Goal: Task Accomplishment & Management: Complete application form

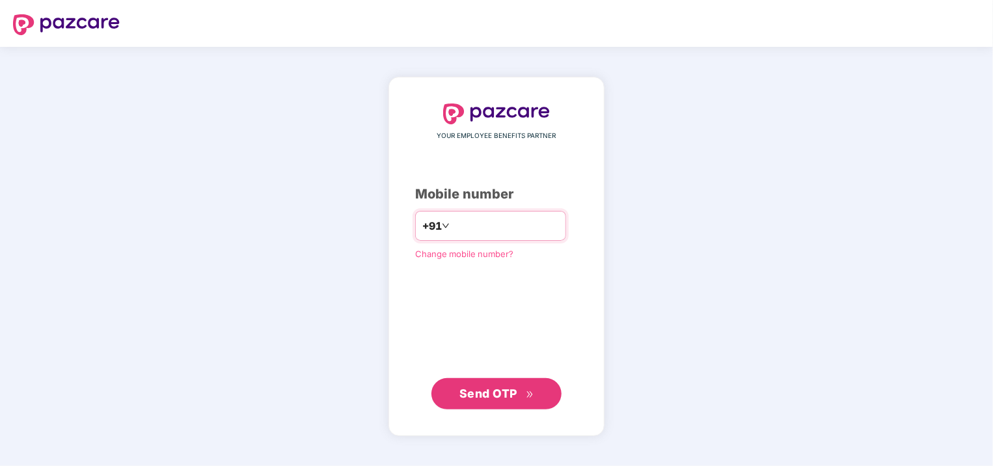
type input "**********"
click at [395, 280] on div "**********" at bounding box center [496, 256] width 216 height 358
click at [481, 389] on span "Send OTP" at bounding box center [488, 393] width 58 height 14
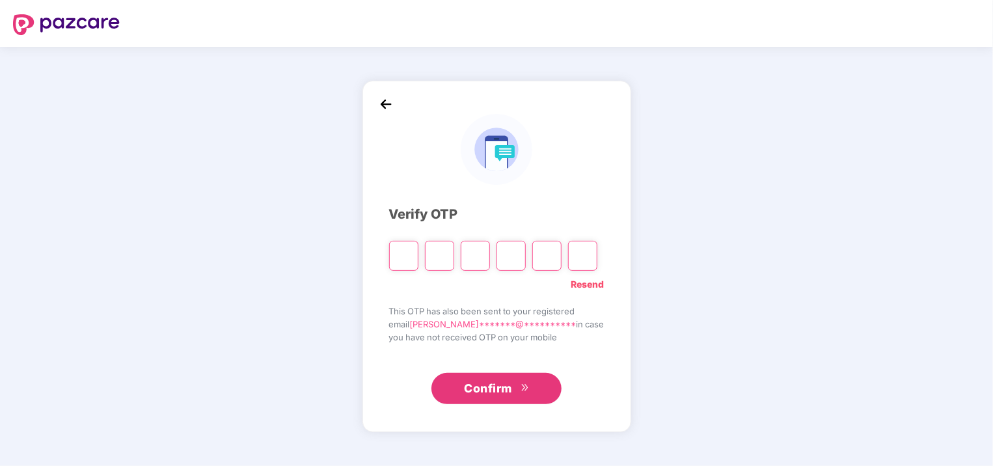
type input "*"
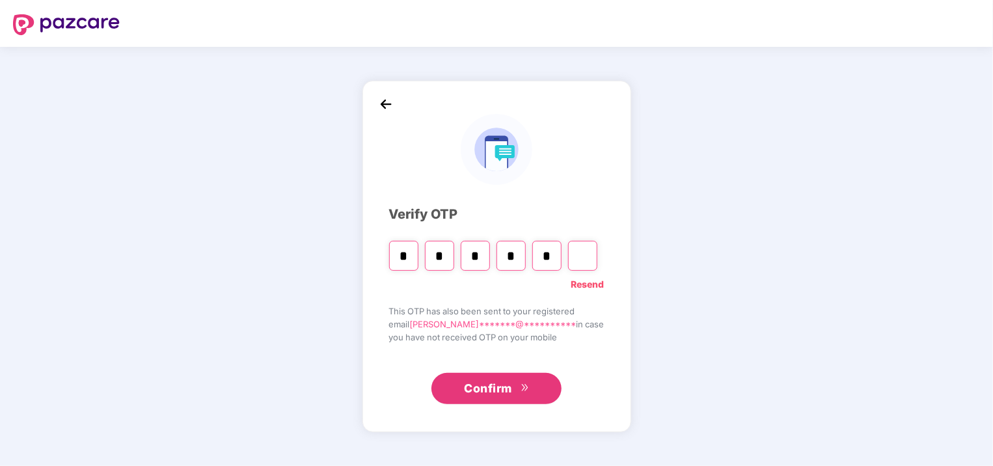
type input "*"
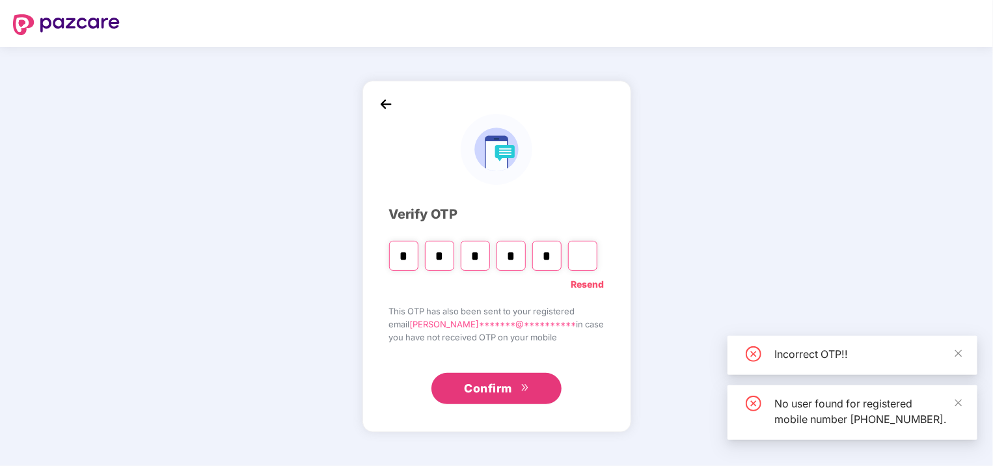
type input "*"
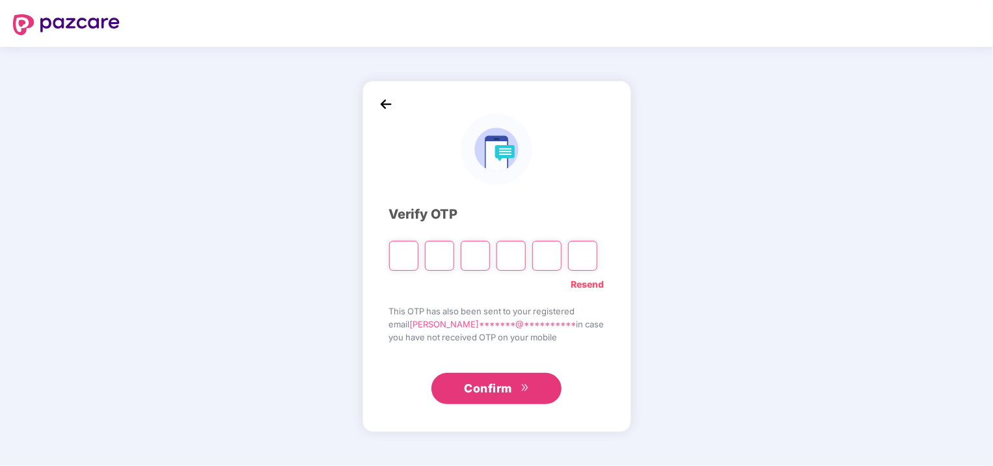
type input "*"
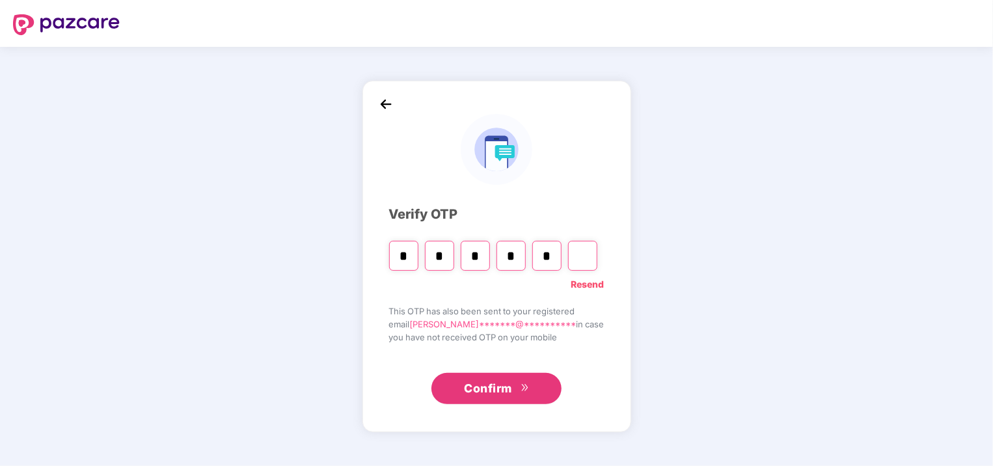
type input "*"
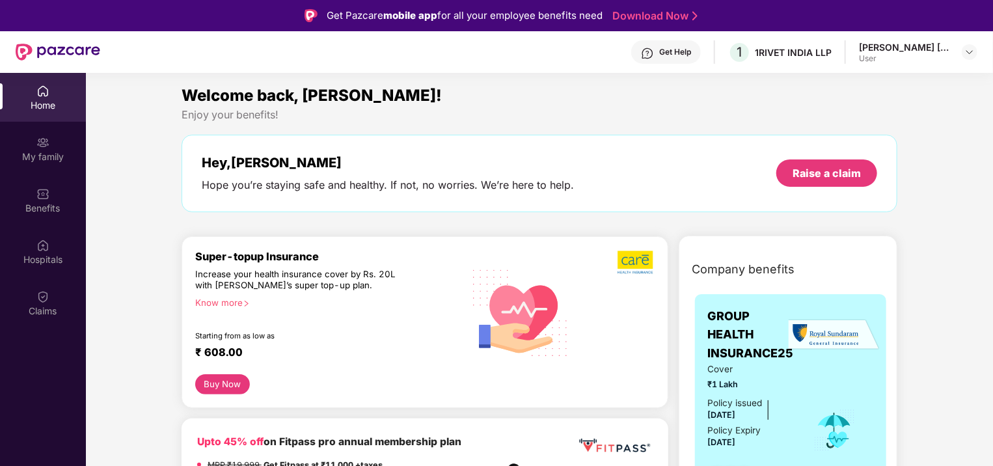
click at [898, 48] on div "[PERSON_NAME] [PERSON_NAME]" at bounding box center [904, 47] width 91 height 12
click at [967, 55] on img at bounding box center [969, 52] width 10 height 10
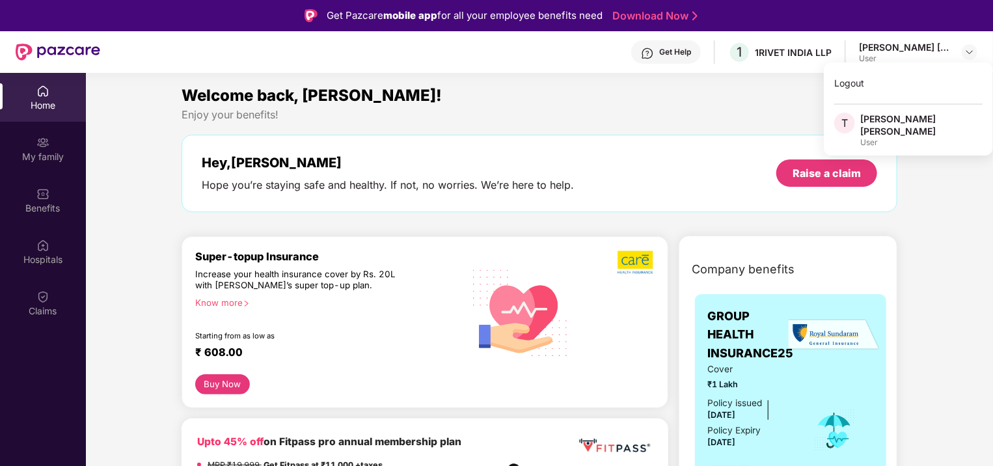
click at [890, 117] on div "[PERSON_NAME] [PERSON_NAME]" at bounding box center [921, 125] width 122 height 25
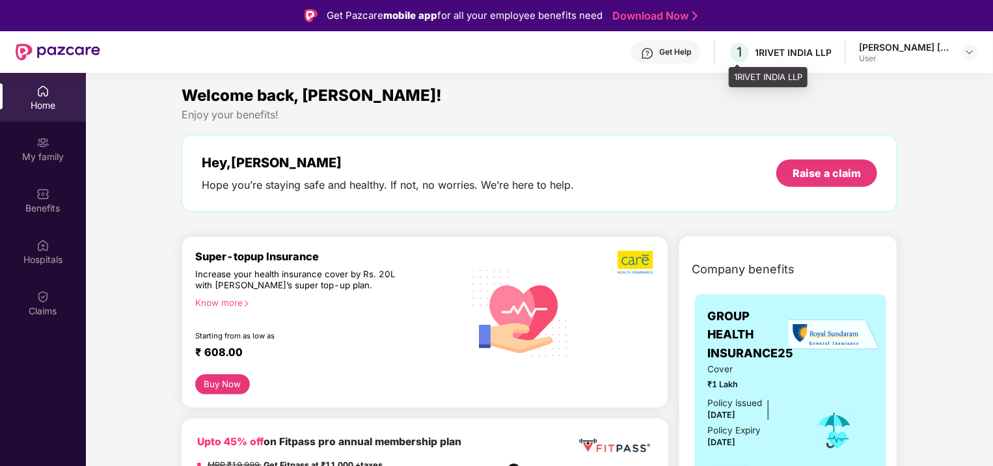
click at [778, 52] on div "1RIVET INDIA LLP" at bounding box center [793, 52] width 77 height 12
click at [541, 152] on div "Hey, [PERSON_NAME] you’re staying safe and healthy. If not, no worries. We’re h…" at bounding box center [539, 173] width 716 height 77
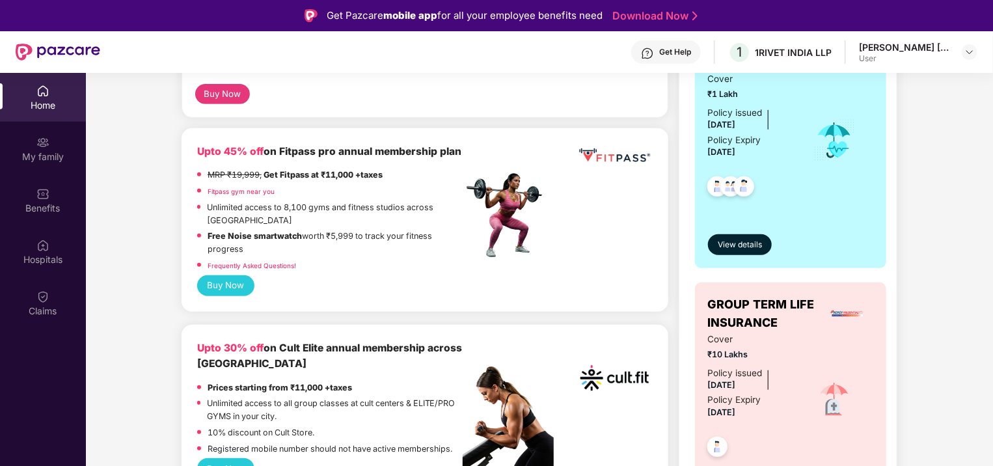
scroll to position [437, 0]
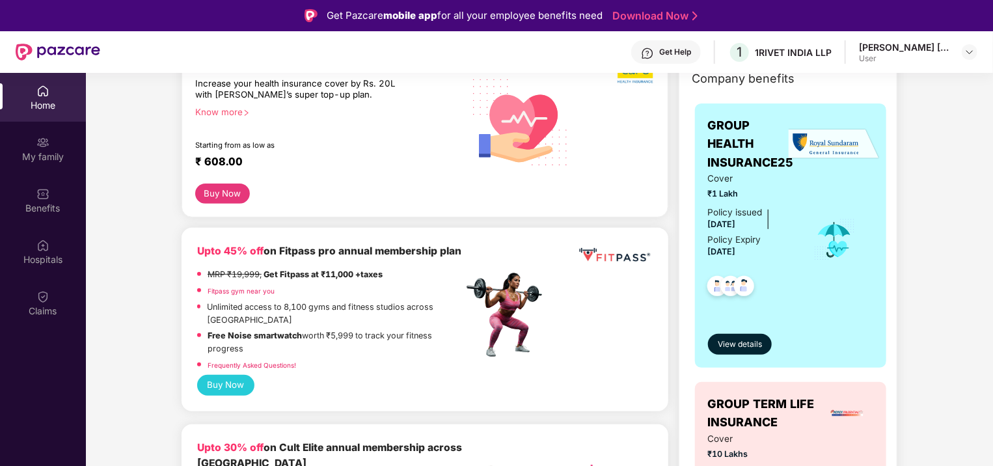
scroll to position [172, 0]
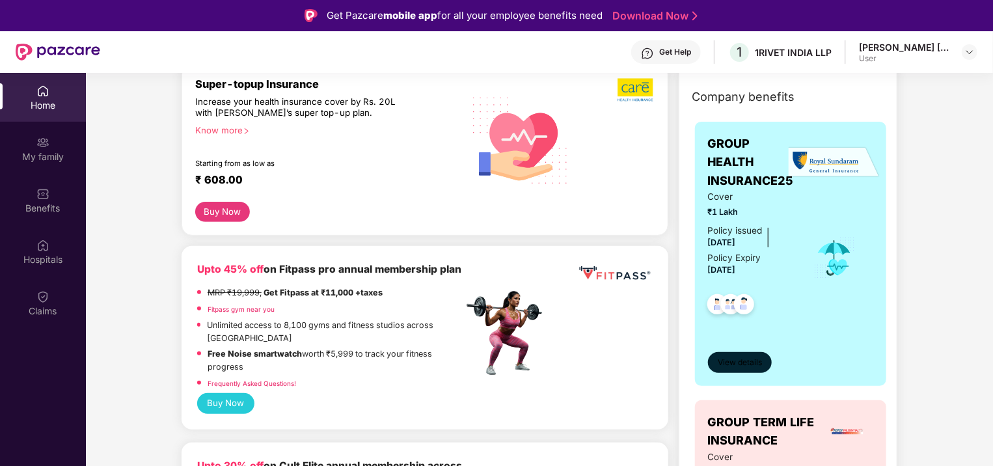
click at [747, 356] on span "View details" at bounding box center [739, 362] width 44 height 12
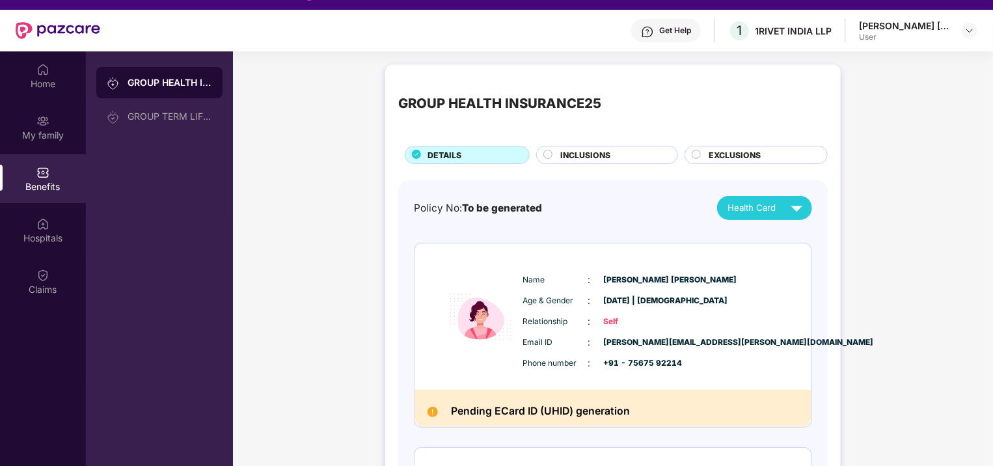
scroll to position [20, 0]
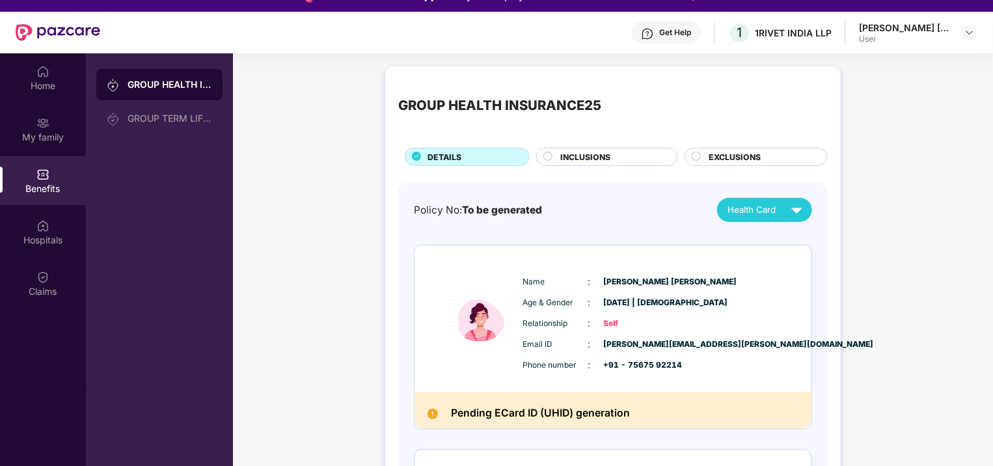
click at [695, 30] on div "Get Help" at bounding box center [666, 32] width 70 height 23
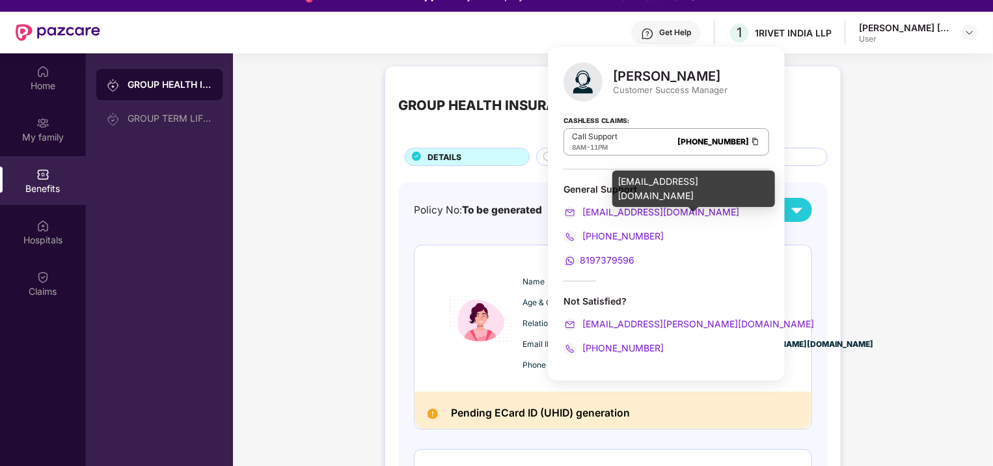
click at [618, 206] on span "[EMAIL_ADDRESS][DOMAIN_NAME]" at bounding box center [659, 211] width 159 height 11
click at [612, 210] on span "[EMAIL_ADDRESS][DOMAIN_NAME]" at bounding box center [659, 211] width 159 height 11
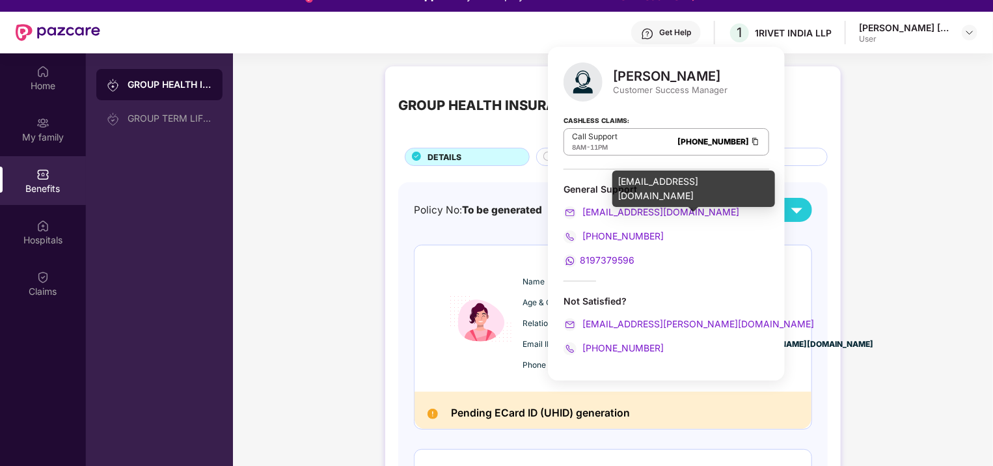
click at [612, 210] on span "[EMAIL_ADDRESS][DOMAIN_NAME]" at bounding box center [659, 211] width 159 height 11
click at [673, 211] on span "[EMAIL_ADDRESS][DOMAIN_NAME]" at bounding box center [659, 211] width 159 height 11
click at [595, 206] on span "[EMAIL_ADDRESS][DOMAIN_NAME]" at bounding box center [659, 211] width 159 height 11
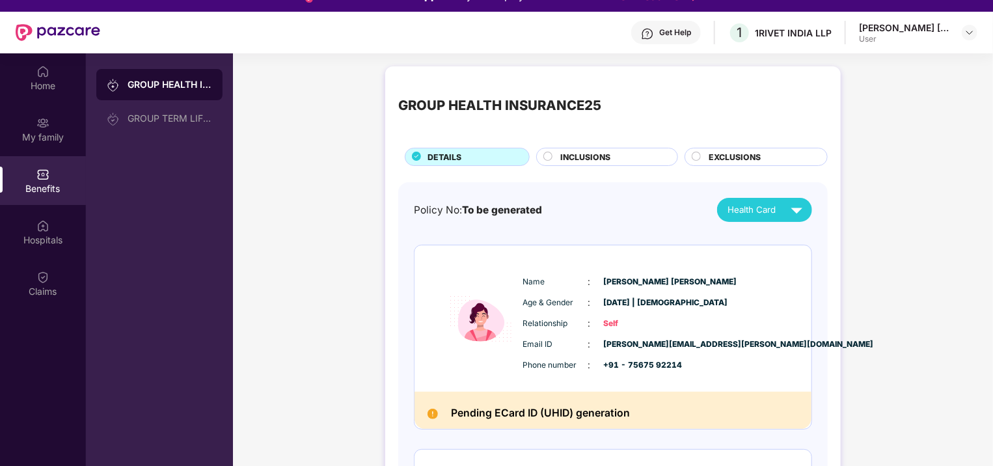
click at [601, 379] on div "Name : [PERSON_NAME] [PERSON_NAME] Age & Gender : [DATE] | [DEMOGRAPHIC_DATA] R…" at bounding box center [612, 318] width 397 height 146
click at [516, 204] on span "To be generated" at bounding box center [502, 210] width 80 height 12
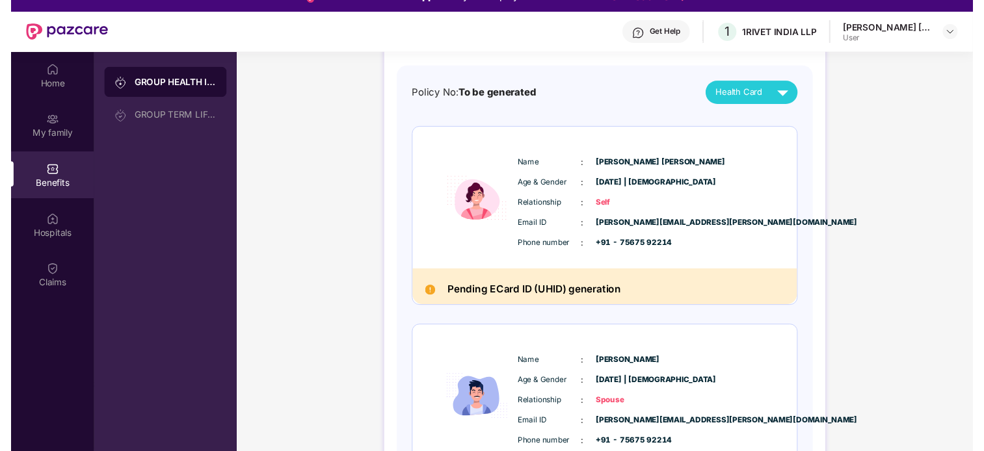
scroll to position [0, 0]
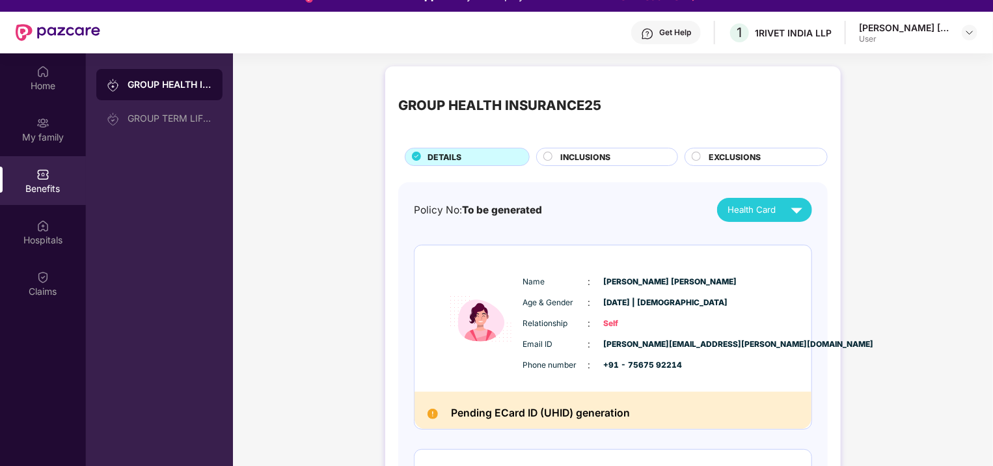
click at [684, 31] on div "Get Help" at bounding box center [675, 32] width 32 height 10
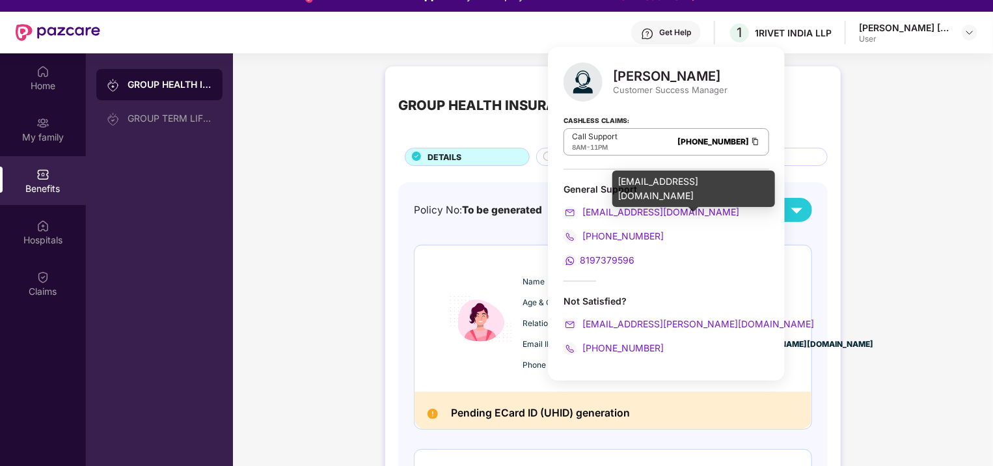
click at [694, 180] on div "[EMAIL_ADDRESS][DOMAIN_NAME]" at bounding box center [693, 188] width 163 height 36
copy div "[EMAIL_ADDRESS][DOMAIN_NAME]"
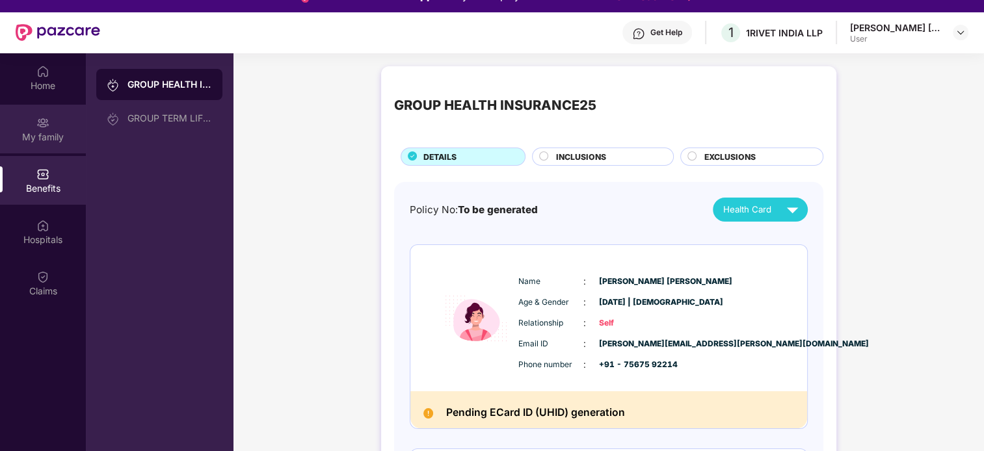
click at [53, 121] on div "My family" at bounding box center [43, 129] width 86 height 49
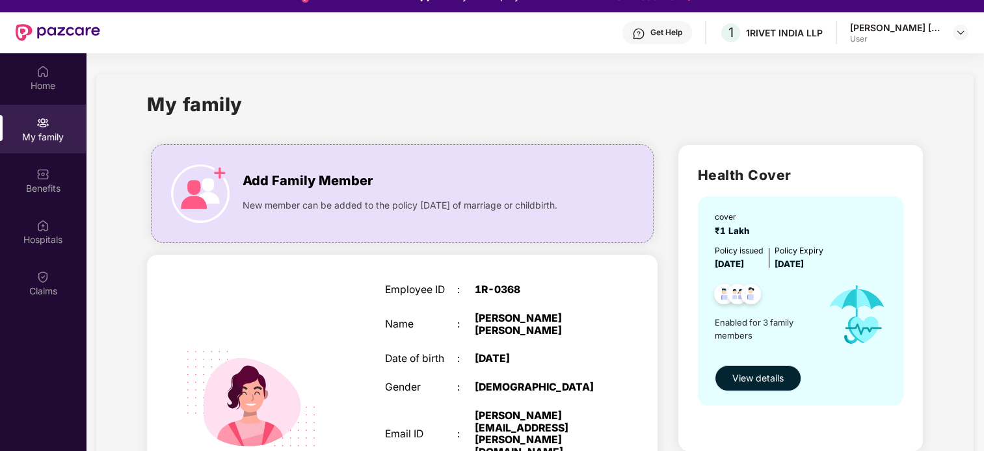
click at [742, 378] on span "View details" at bounding box center [757, 378] width 51 height 14
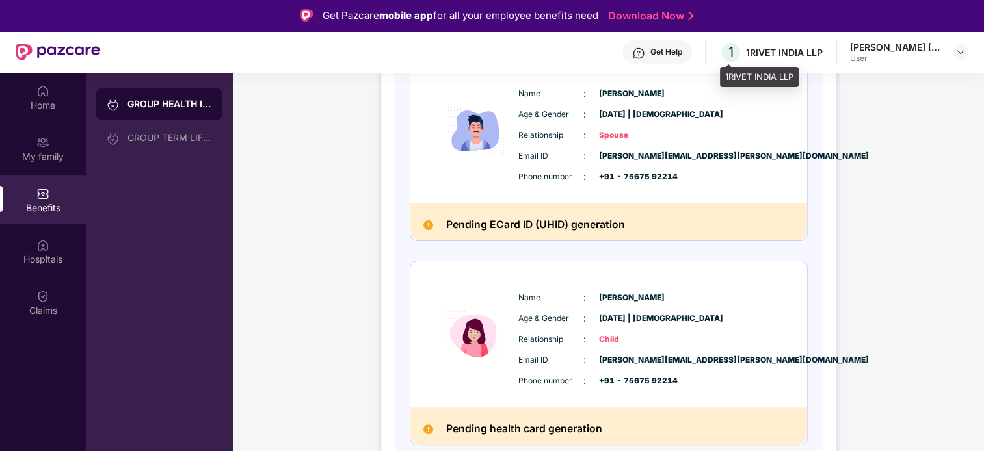
click at [749, 46] on div "1RIVET INDIA LLP" at bounding box center [784, 52] width 77 height 12
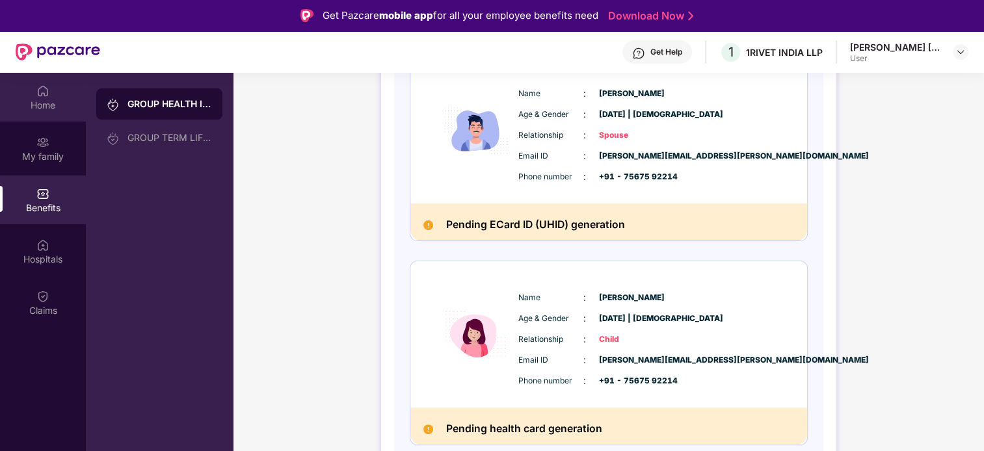
click at [36, 90] on div "Home" at bounding box center [43, 97] width 86 height 49
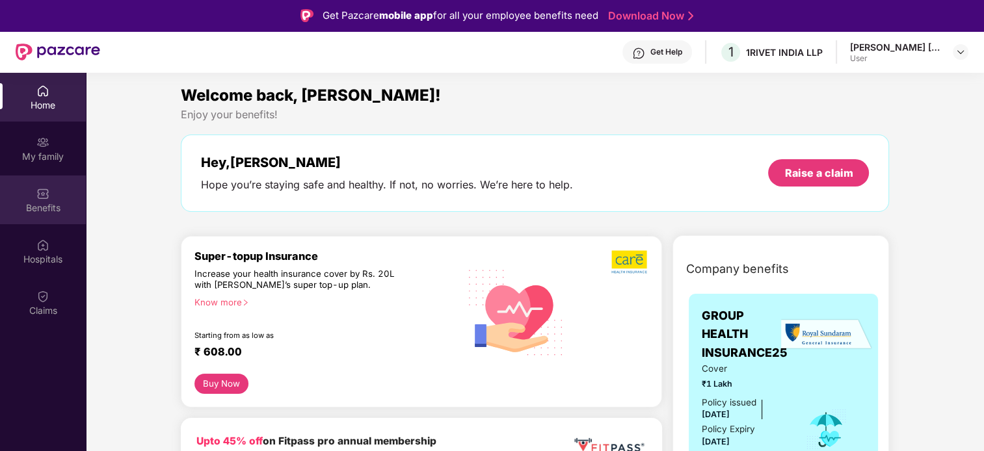
click at [28, 202] on div "Benefits" at bounding box center [43, 208] width 86 height 13
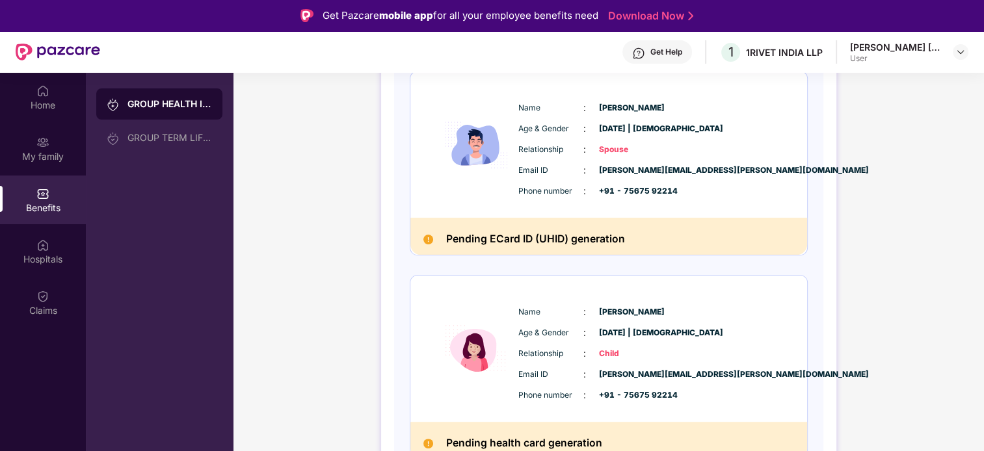
scroll to position [408, 0]
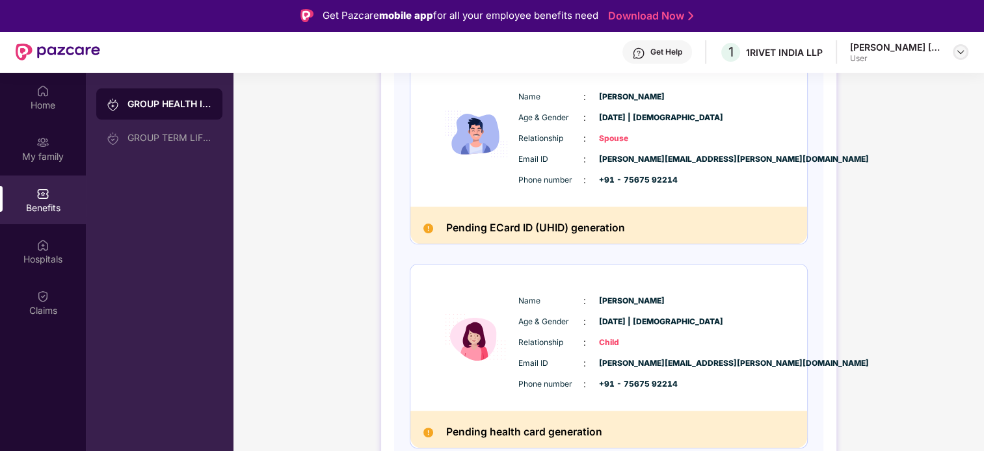
click at [960, 47] on img at bounding box center [961, 52] width 10 height 10
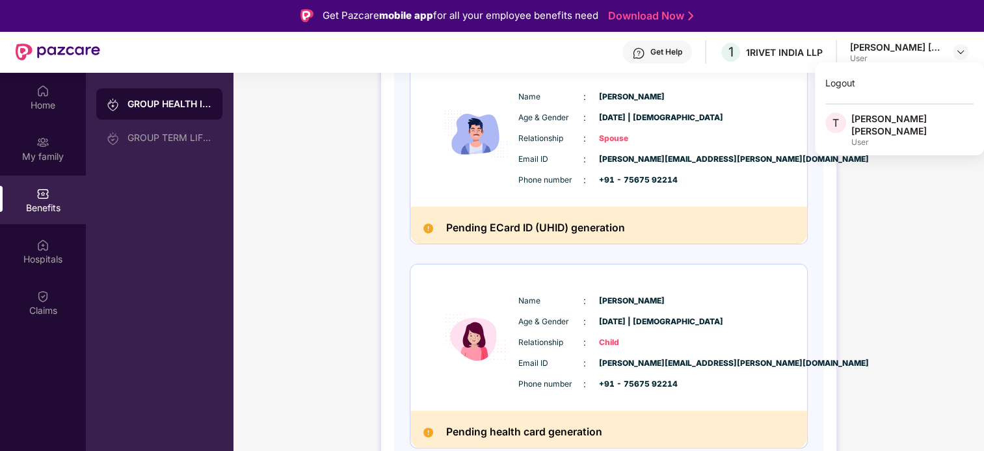
click at [891, 113] on div "[PERSON_NAME] [PERSON_NAME]" at bounding box center [912, 125] width 122 height 25
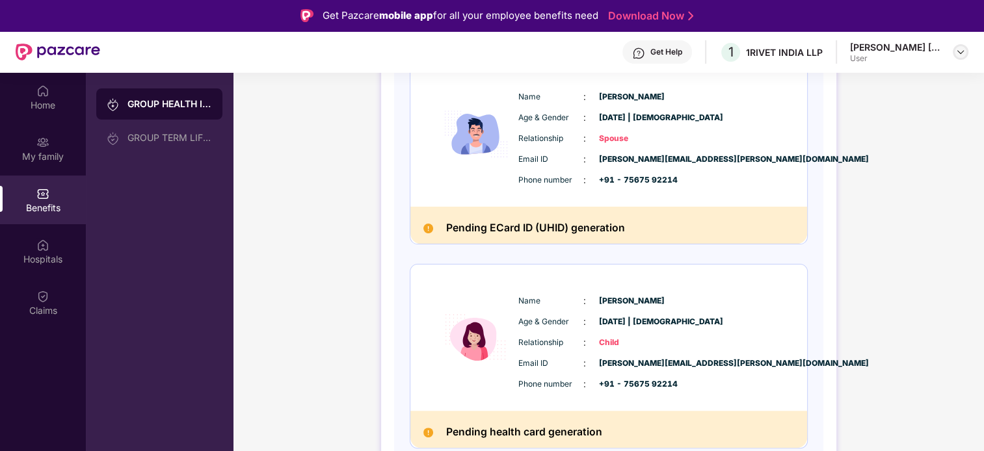
click at [959, 53] on img at bounding box center [961, 52] width 10 height 10
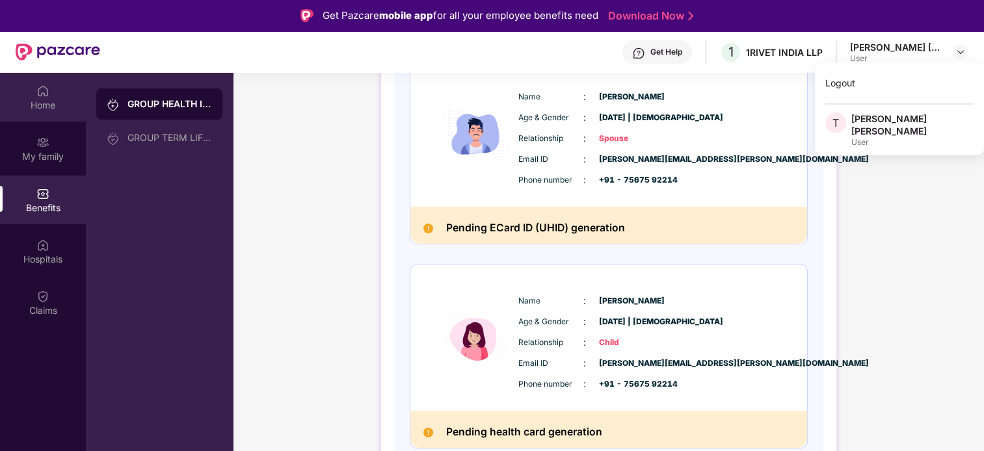
click at [51, 90] on div "Home" at bounding box center [43, 97] width 86 height 49
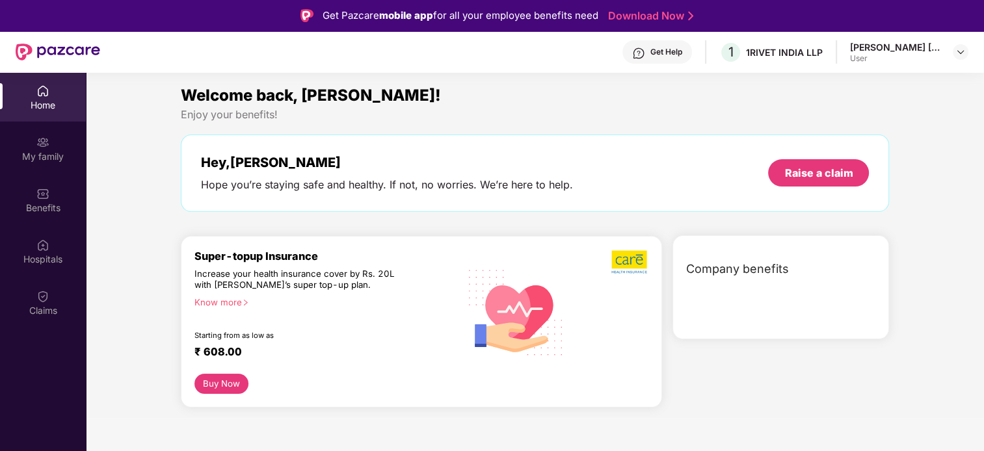
scroll to position [0, 0]
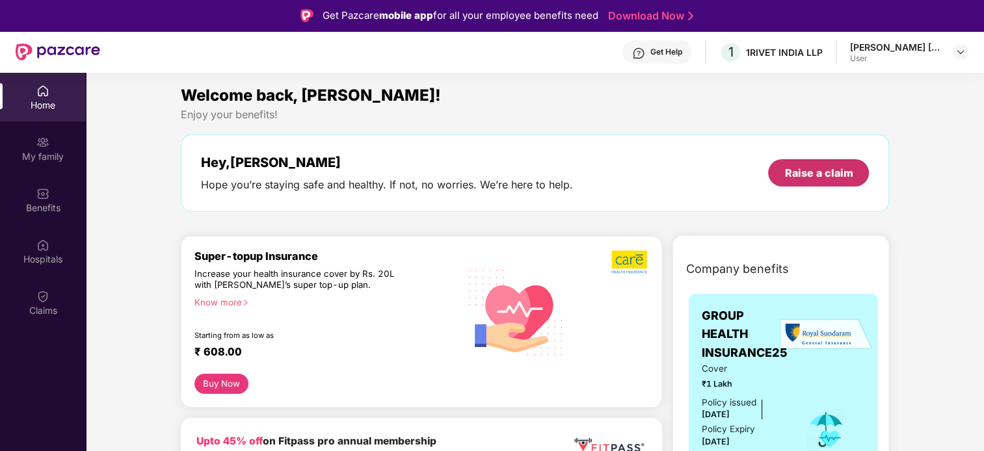
click at [822, 175] on div "Raise a claim" at bounding box center [818, 173] width 68 height 14
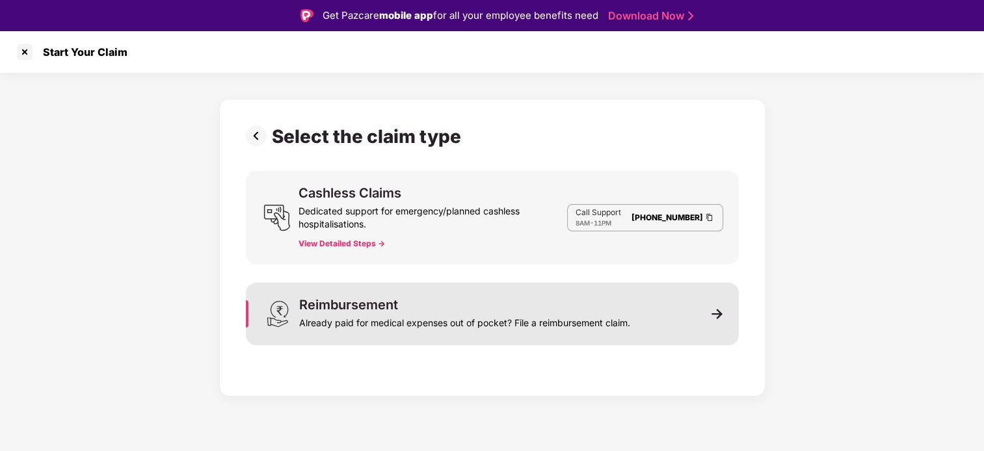
click at [637, 318] on div "Reimbursement Already paid for medical expenses out of pocket? File a reimburse…" at bounding box center [492, 314] width 493 height 62
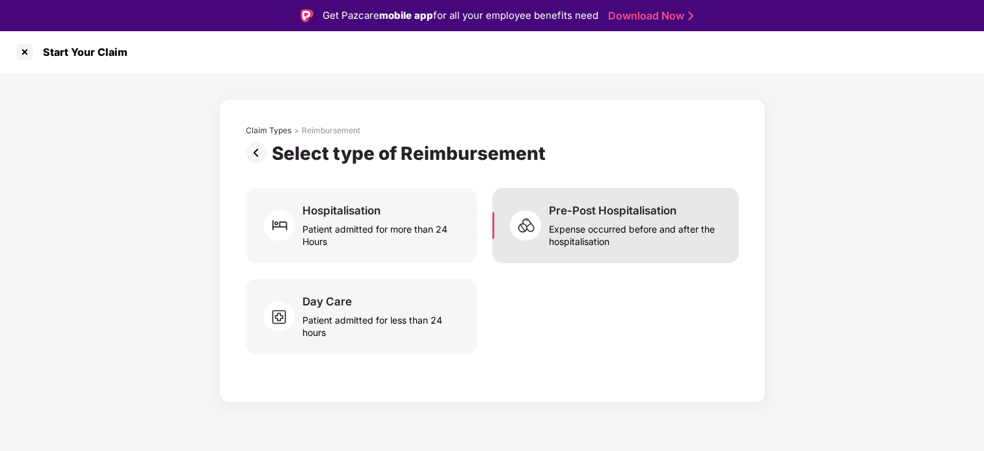
click at [549, 232] on div "Expense occurred before and after the hospitalisation" at bounding box center [636, 233] width 174 height 30
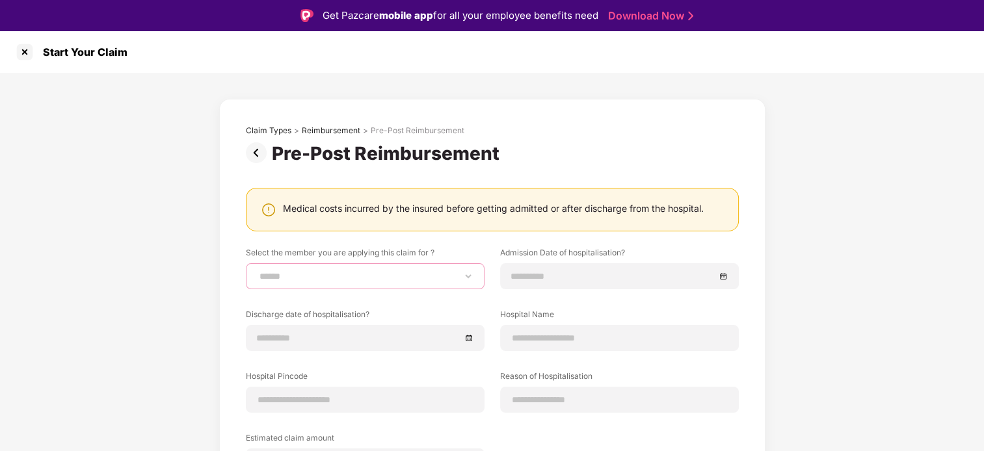
click at [403, 274] on select "**********" at bounding box center [365, 276] width 217 height 10
select select "**********"
click at [257, 271] on select "**********" at bounding box center [365, 276] width 217 height 10
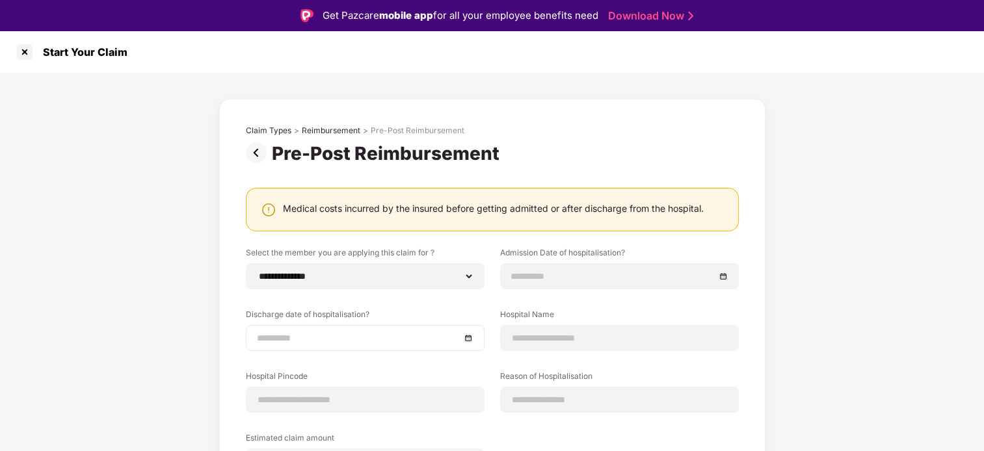
click at [374, 330] on div at bounding box center [365, 338] width 239 height 26
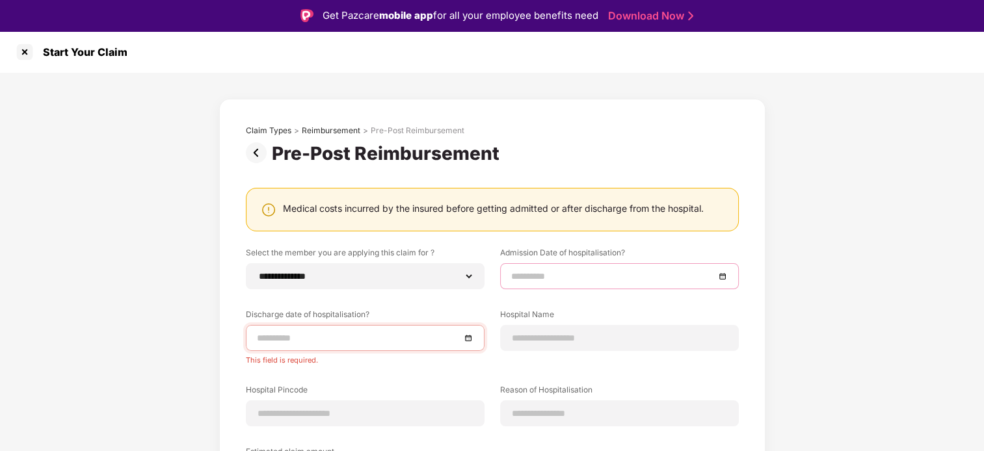
click at [549, 282] on input at bounding box center [613, 276] width 204 height 14
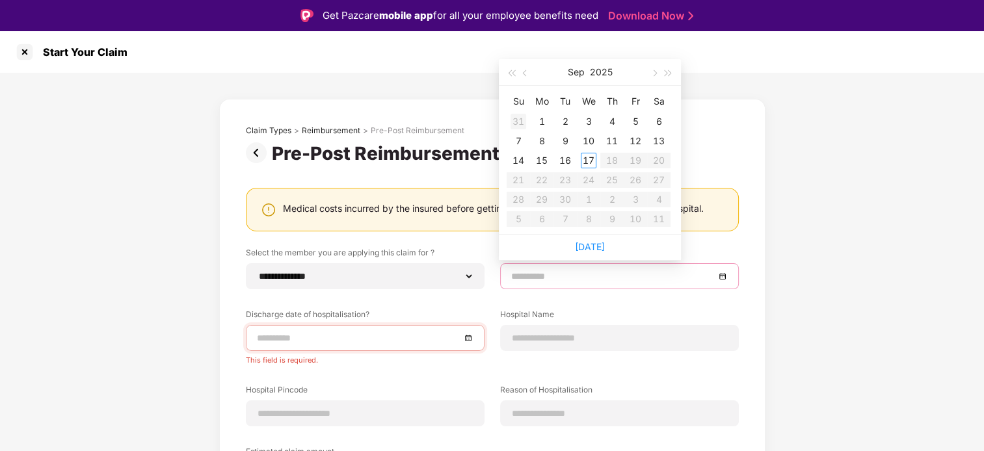
type input "**********"
click at [522, 74] on button "button" at bounding box center [525, 72] width 14 height 26
type input "**********"
click at [570, 199] on div "26" at bounding box center [565, 200] width 16 height 16
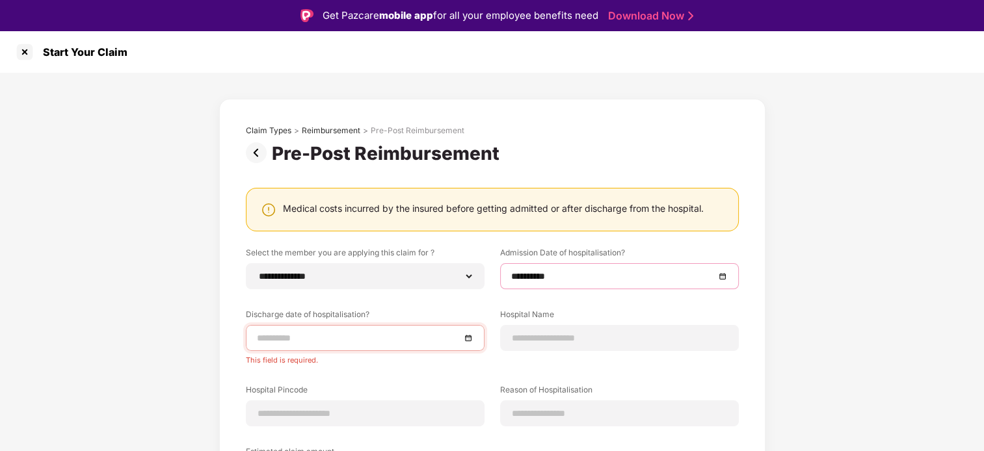
click at [403, 343] on input at bounding box center [359, 338] width 204 height 14
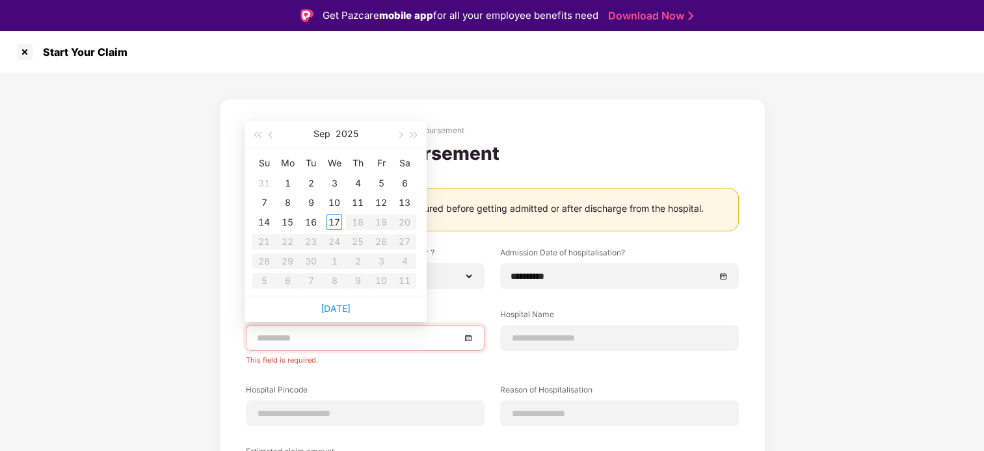
type input "**********"
click at [267, 133] on button "button" at bounding box center [271, 134] width 14 height 26
type input "**********"
click at [353, 259] on div "28" at bounding box center [358, 262] width 16 height 16
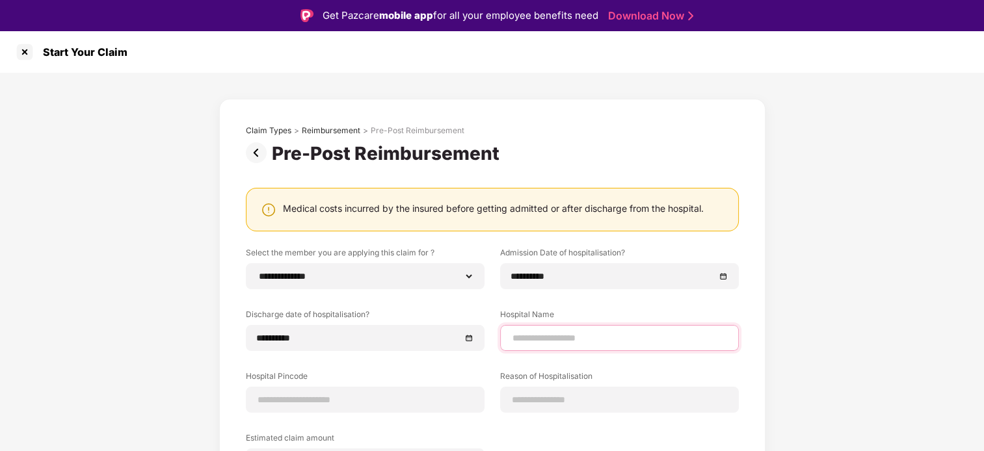
click at [563, 341] on input at bounding box center [619, 339] width 217 height 14
type input "**********"
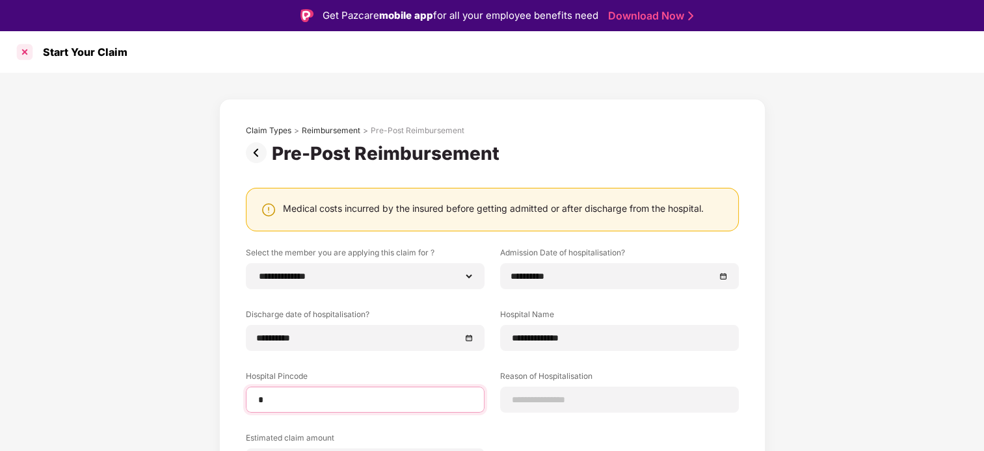
type input "*"
click at [20, 52] on div at bounding box center [24, 52] width 21 height 21
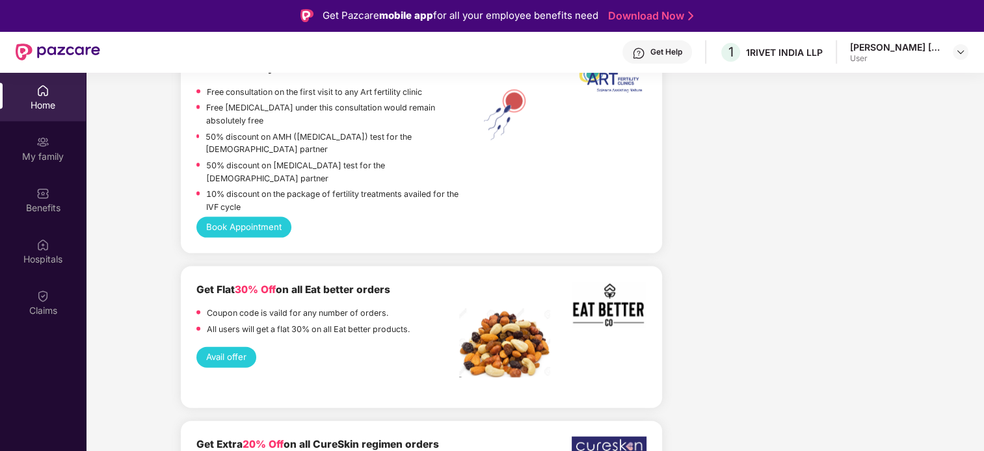
scroll to position [73, 0]
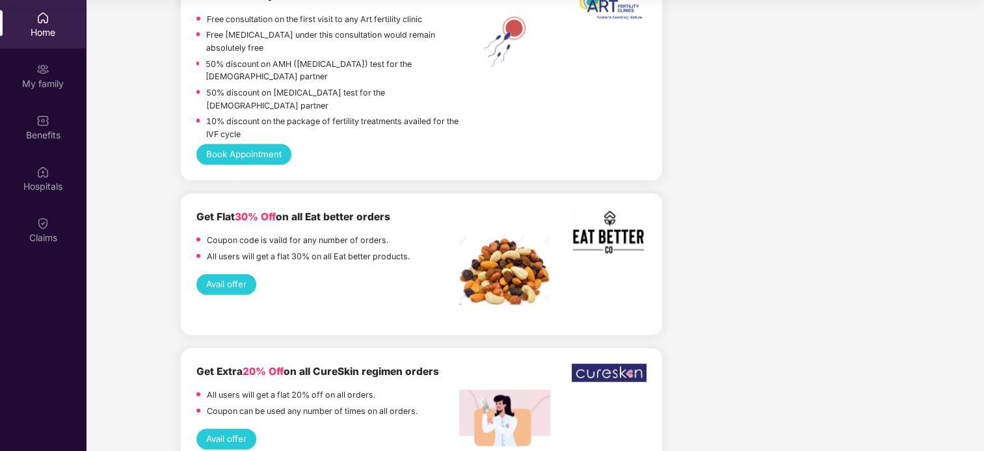
click at [17, 21] on div "Home" at bounding box center [43, 24] width 86 height 49
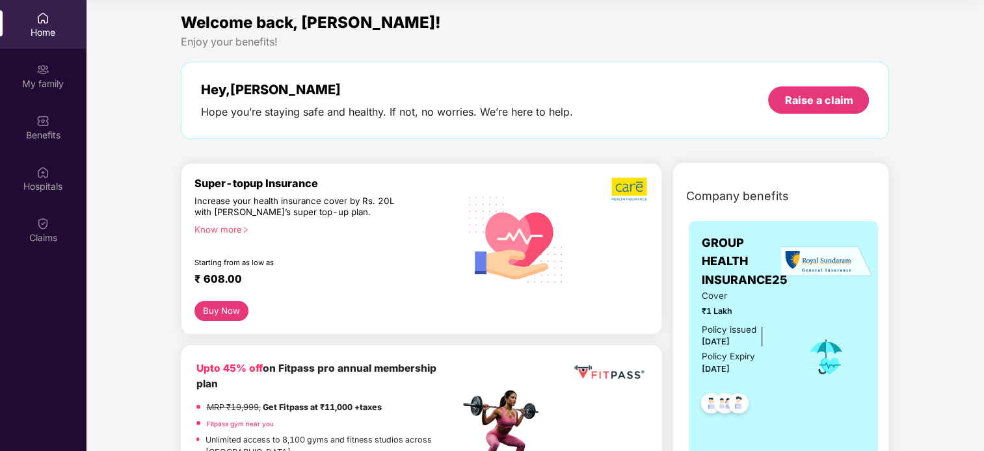
scroll to position [0, 0]
